Goal: Task Accomplishment & Management: Manage account settings

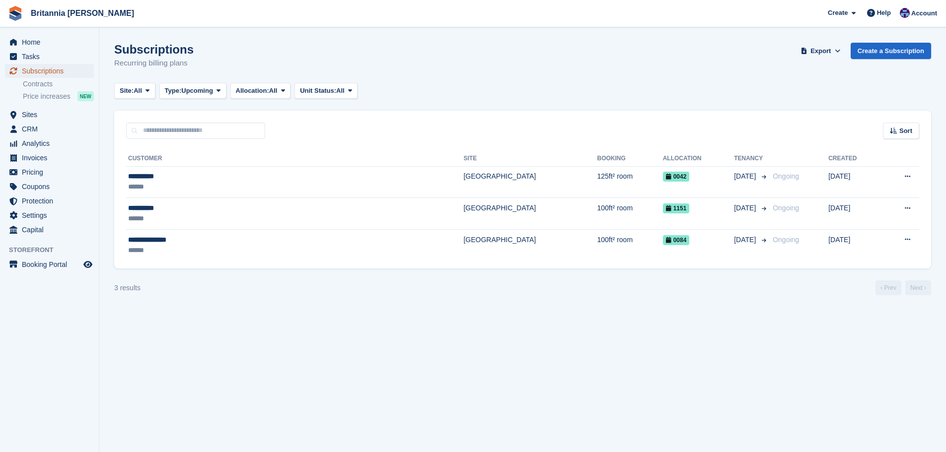
click at [72, 72] on span "Subscriptions" at bounding box center [52, 71] width 60 height 14
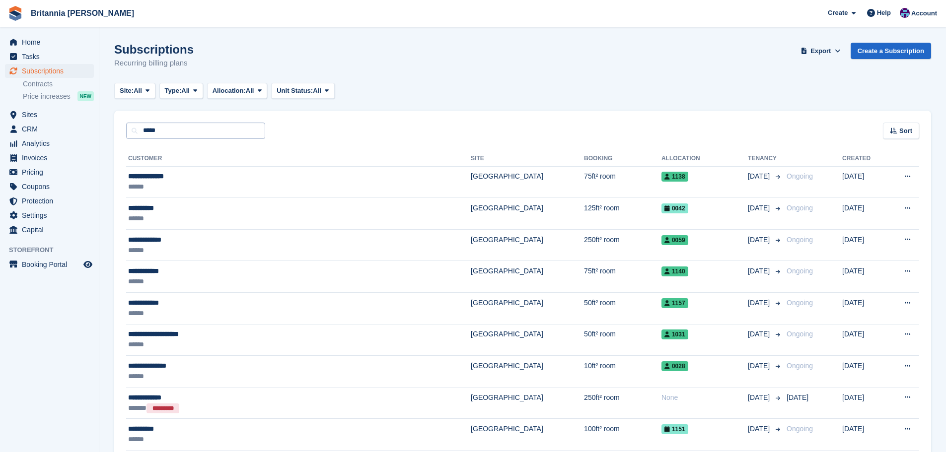
type input "*****"
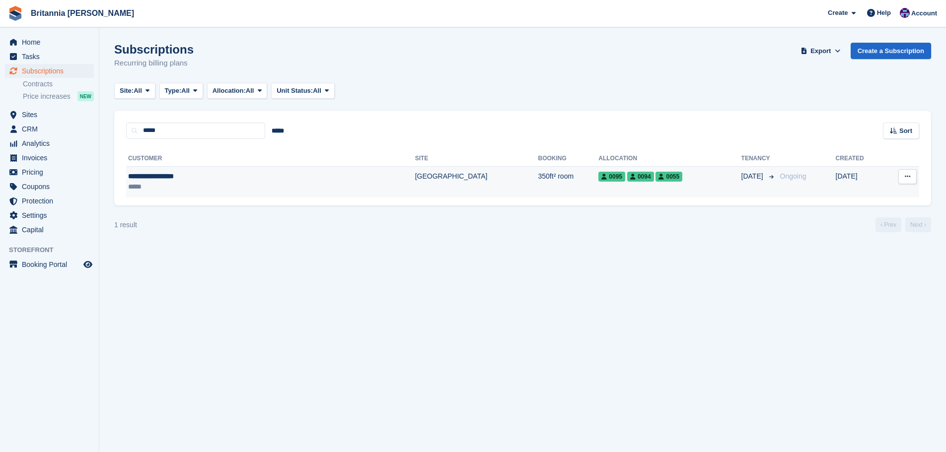
click at [538, 175] on td "350ft² room" at bounding box center [568, 181] width 61 height 31
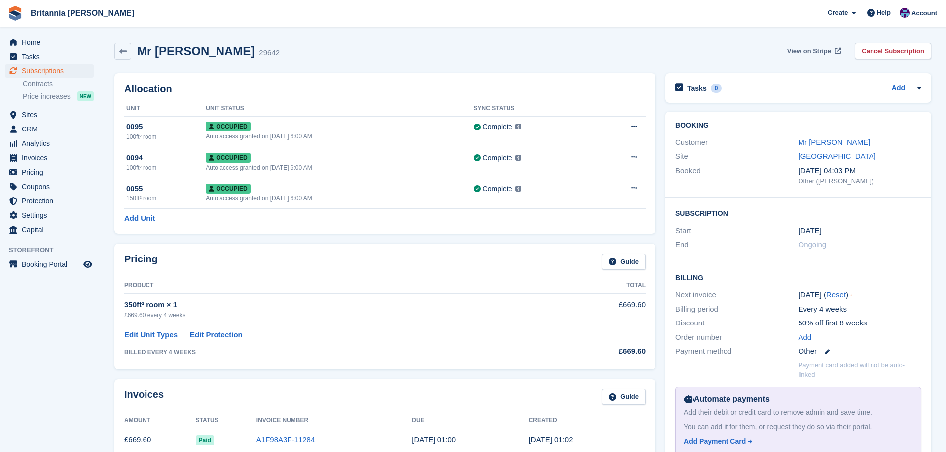
click at [821, 50] on span "View on Stripe" at bounding box center [809, 51] width 44 height 10
